Goal: Transaction & Acquisition: Obtain resource

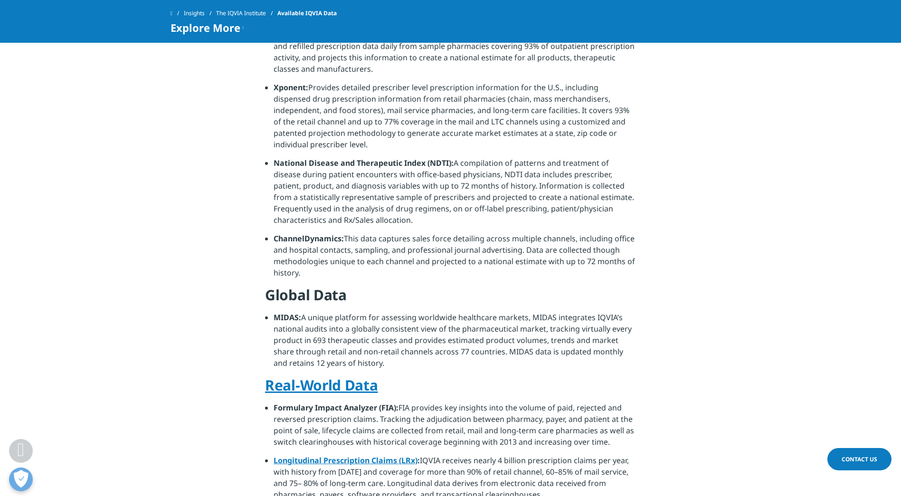
scroll to position [332, 0]
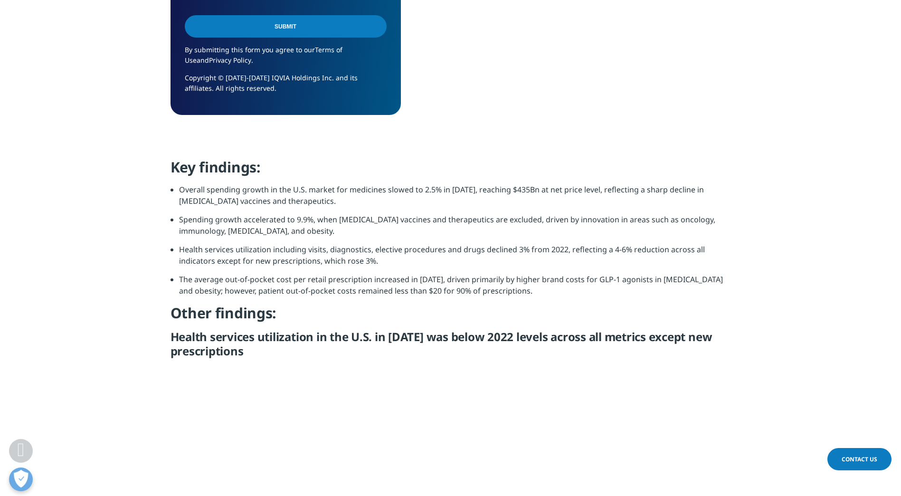
scroll to position [902, 0]
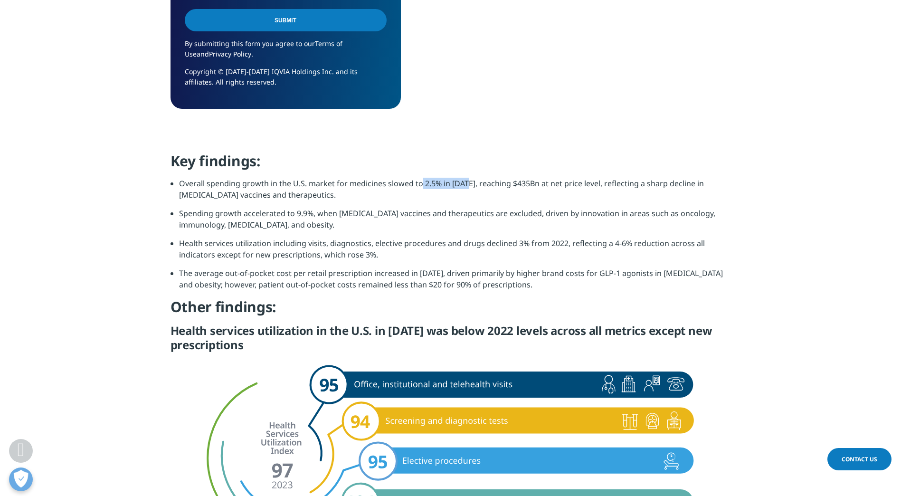
drag, startPoint x: 420, startPoint y: 183, endPoint x: 465, endPoint y: 182, distance: 45.1
click at [465, 182] on li "Overall spending growth in the U.S. market for medicines slowed to 2.5% in [DAT…" at bounding box center [455, 193] width 552 height 30
click at [526, 183] on li "Overall spending growth in the U.S. market for medicines slowed to 2.5% in [DAT…" at bounding box center [455, 193] width 552 height 30
drag, startPoint x: 513, startPoint y: 183, endPoint x: 535, endPoint y: 183, distance: 21.4
click at [535, 183] on li "Overall spending growth in the U.S. market for medicines slowed to 2.5% in [DAT…" at bounding box center [455, 193] width 552 height 30
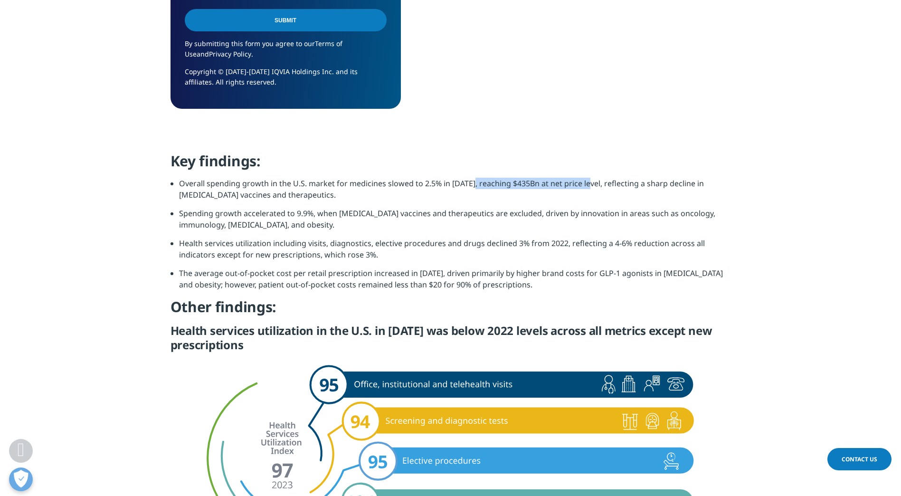
drag, startPoint x: 535, startPoint y: 183, endPoint x: 587, endPoint y: 180, distance: 52.4
click at [587, 180] on li "Overall spending growth in the U.S. market for medicines slowed to 2.5% in [DAT…" at bounding box center [455, 193] width 552 height 30
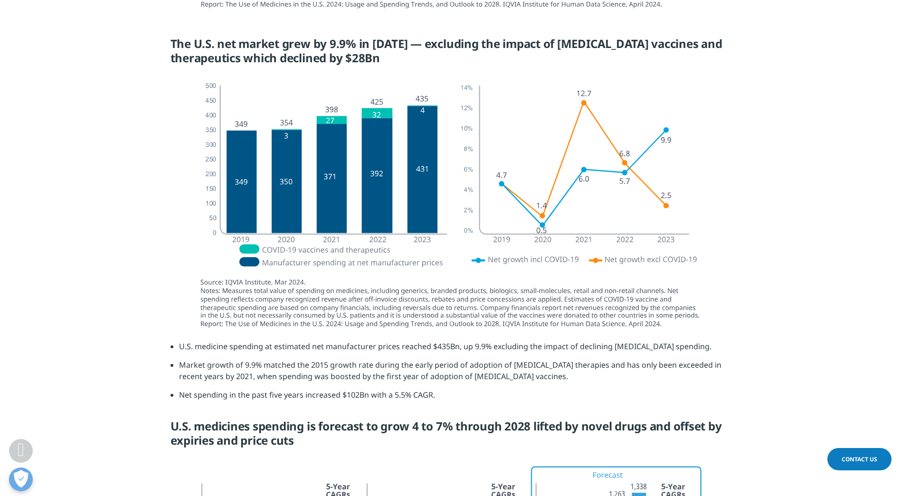
scroll to position [2280, 0]
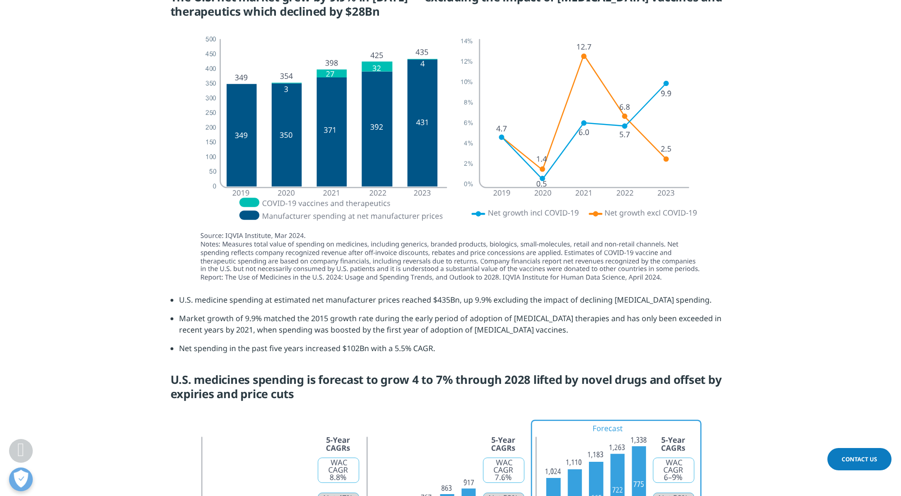
drag, startPoint x: 309, startPoint y: 280, endPoint x: 277, endPoint y: 280, distance: 31.8
click at [309, 280] on img at bounding box center [451, 159] width 532 height 266
click at [335, 277] on img at bounding box center [451, 159] width 532 height 266
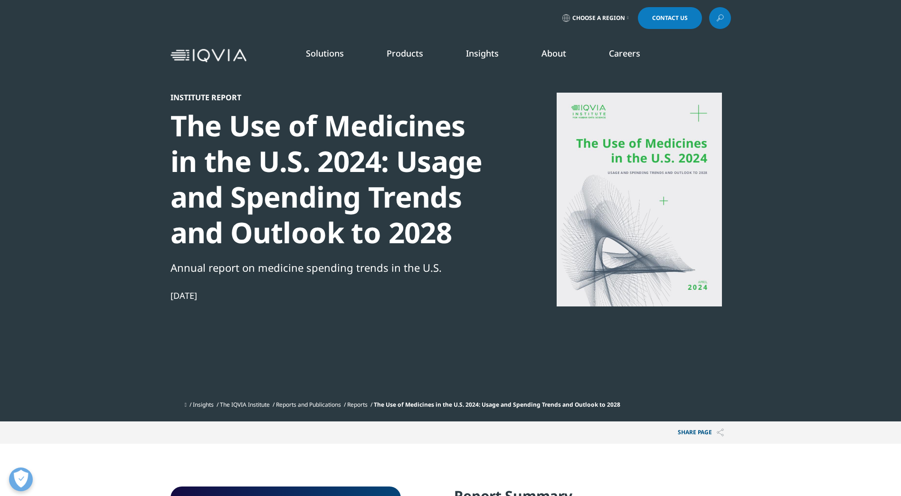
click at [592, 187] on div at bounding box center [639, 200] width 183 height 214
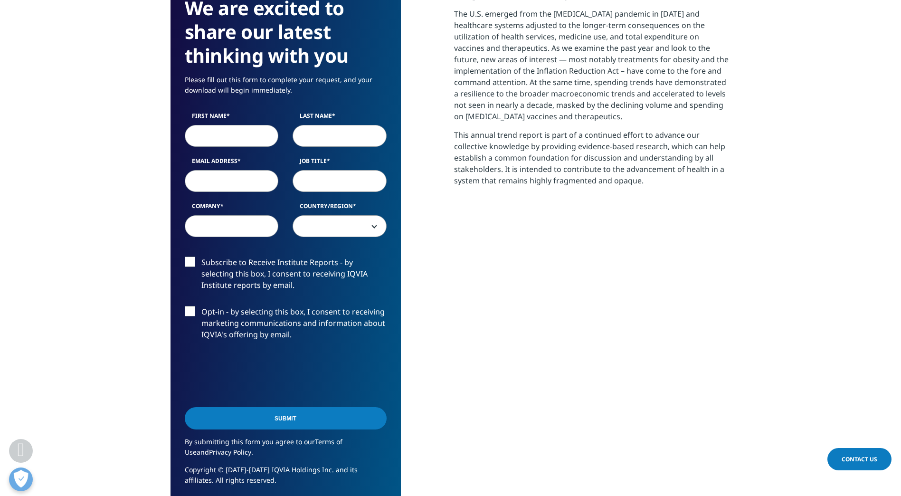
scroll to position [496, 0]
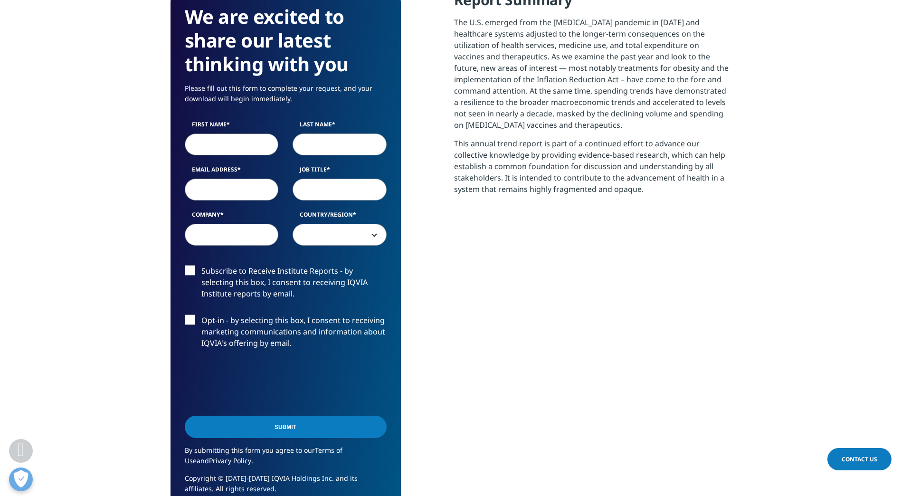
click at [205, 142] on input "First Name" at bounding box center [232, 144] width 94 height 22
type input "Yelena"
type input "Ofengeym"
type input "yofengeym@manatt.com"
type input "Manatt Health"
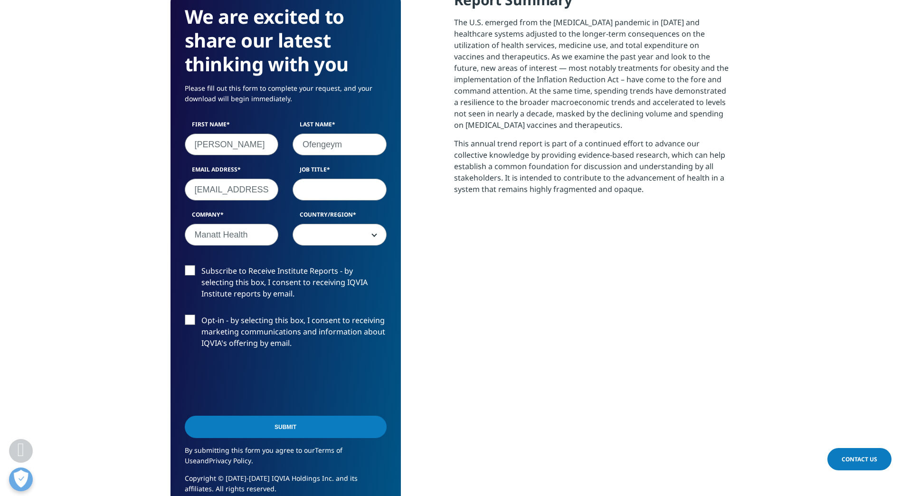
select select "[GEOGRAPHIC_DATA]"
click at [187, 269] on label "Subscribe to Receive Institute Reports - by selecting this box, I consent to re…" at bounding box center [286, 284] width 202 height 39
click at [201, 265] on input "Subscribe to Receive Institute Reports - by selecting this box, I consent to re…" at bounding box center [201, 265] width 0 height 0
click at [327, 197] on input "Job Title" at bounding box center [340, 190] width 94 height 22
click at [319, 189] on input "Job Title" at bounding box center [340, 190] width 94 height 22
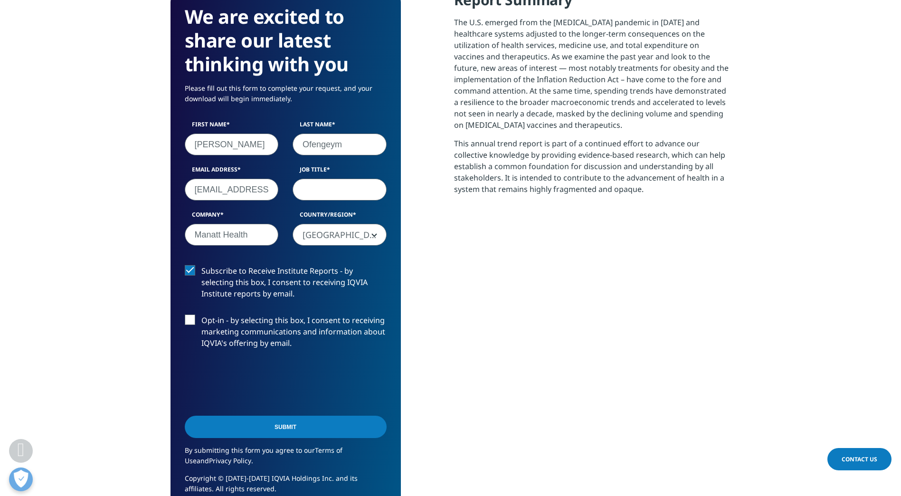
click at [319, 189] on input "Job Title" at bounding box center [340, 190] width 94 height 22
type input "Director"
drag, startPoint x: 196, startPoint y: 187, endPoint x: 282, endPoint y: 192, distance: 86.6
click at [282, 192] on div "Email Address yofengeym@manatt.com" at bounding box center [232, 182] width 108 height 35
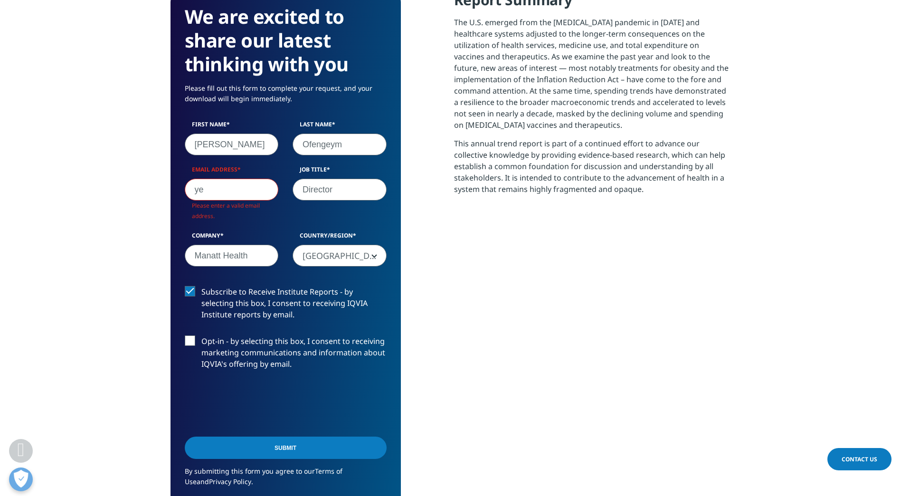
scroll to position [546, 560]
click at [161, 187] on section "We are excited to share our latest thinking with you Please fill out this form …" at bounding box center [450, 263] width 901 height 631
click at [200, 181] on input "yelena." at bounding box center [232, 190] width 94 height 22
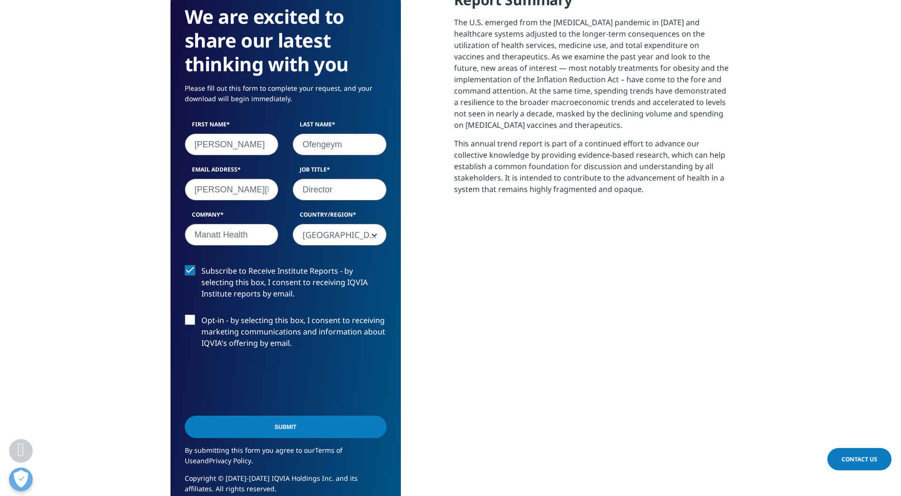
type input "yofengeym@manatt.com"
click at [294, 425] on input "Submit" at bounding box center [286, 427] width 202 height 22
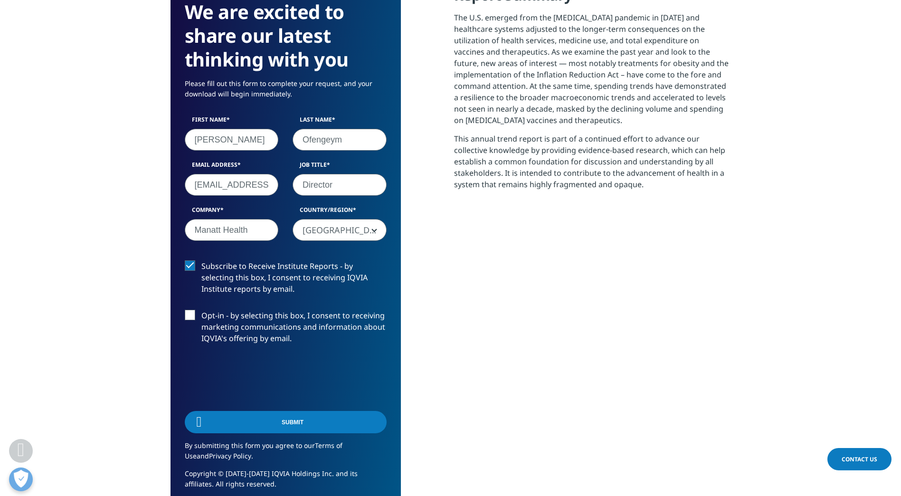
scroll to position [235, 560]
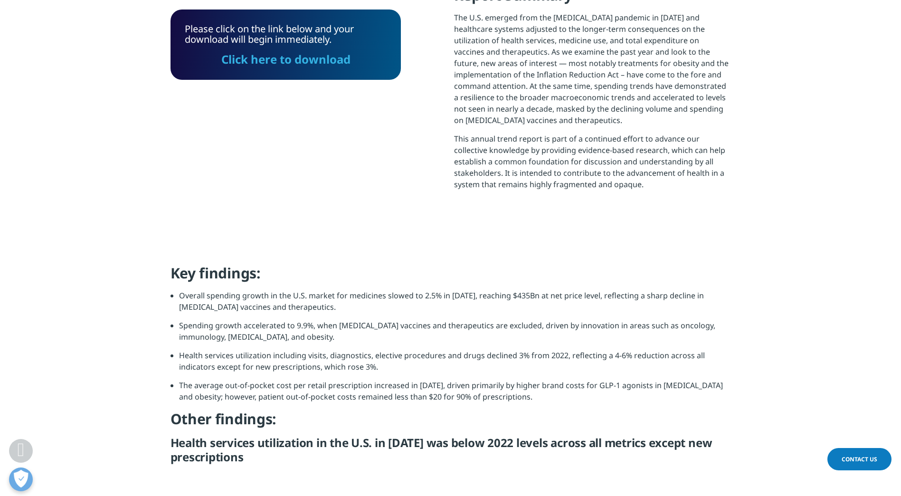
click at [272, 61] on link "Click here to download" at bounding box center [285, 59] width 129 height 16
